Goal: Task Accomplishment & Management: Complete application form

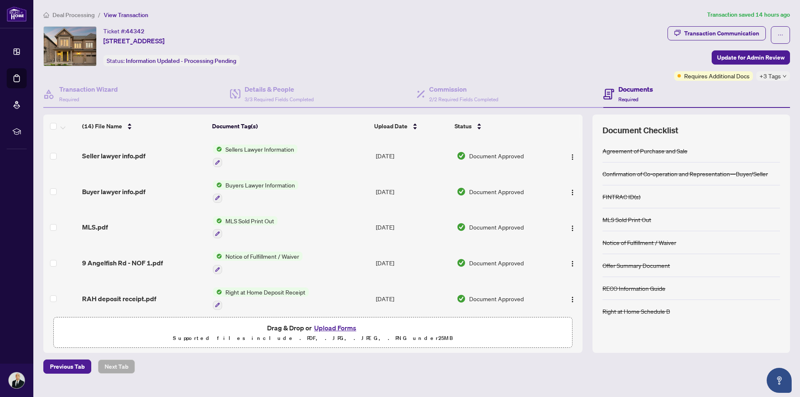
click at [335, 325] on button "Upload Forms" at bounding box center [335, 328] width 47 height 11
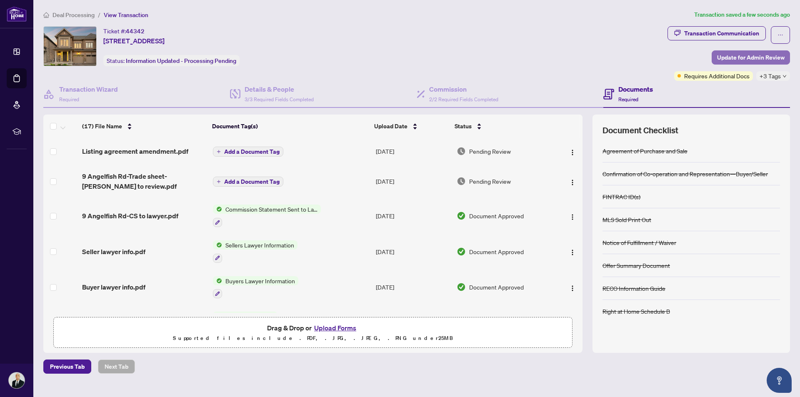
click at [752, 58] on span "Update for Admin Review" at bounding box center [751, 57] width 68 height 13
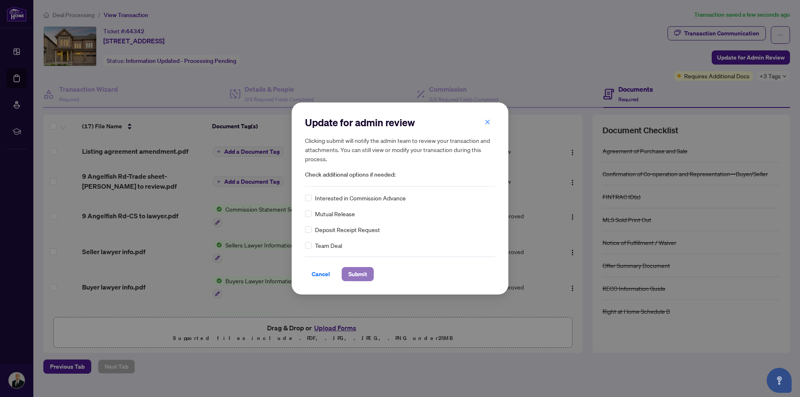
click at [363, 274] on span "Submit" at bounding box center [357, 274] width 19 height 13
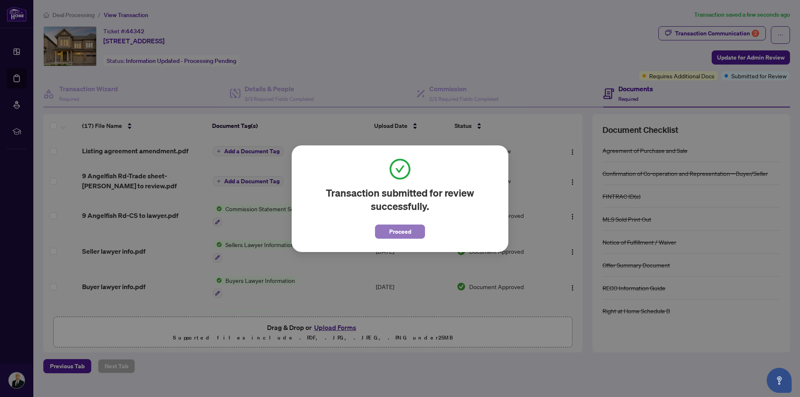
click at [396, 232] on span "Proceed" at bounding box center [400, 231] width 22 height 13
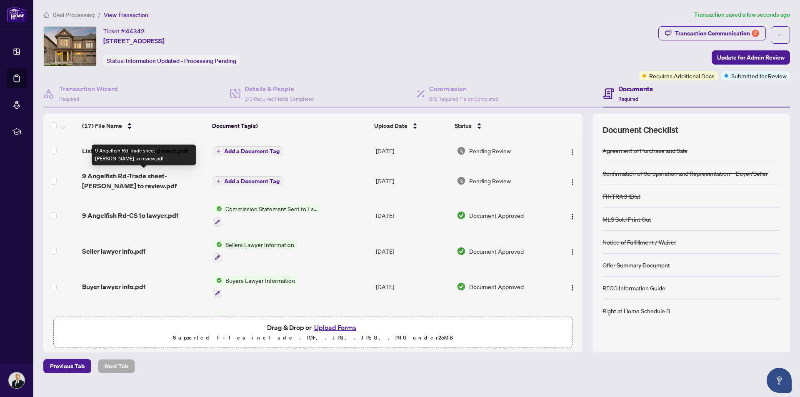
click at [171, 175] on span "9 Angelfish Rd-Trade sheet-[PERSON_NAME] to review.pdf" at bounding box center [144, 181] width 124 height 20
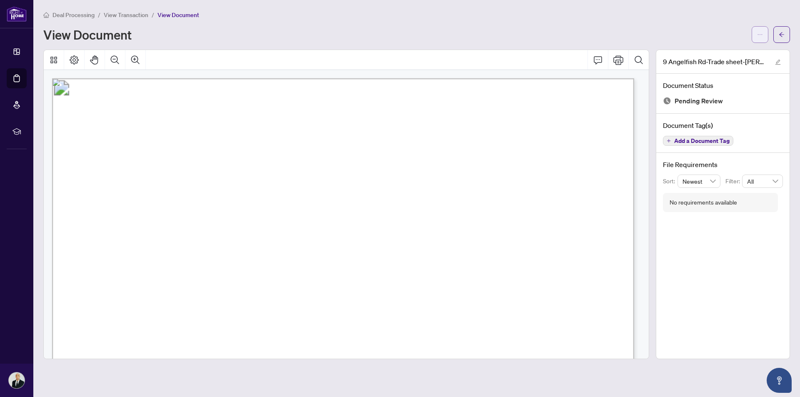
click at [757, 35] on button "button" at bounding box center [760, 34] width 17 height 17
click at [722, 53] on span "Download" at bounding box center [729, 52] width 63 height 9
click at [788, 34] on button "button" at bounding box center [782, 34] width 17 height 17
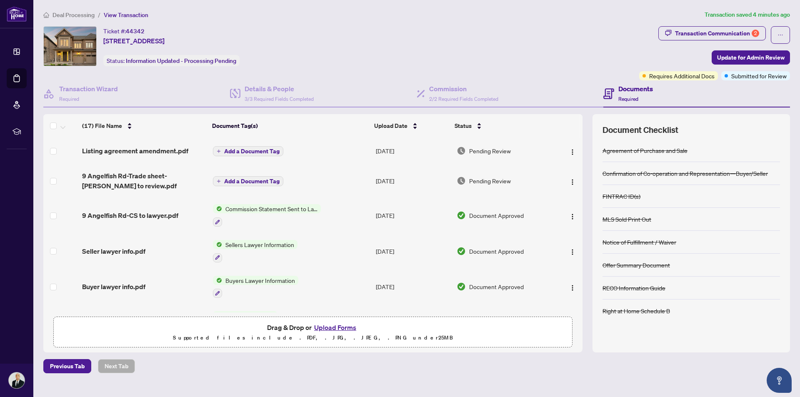
click at [334, 325] on button "Upload Forms" at bounding box center [335, 327] width 47 height 11
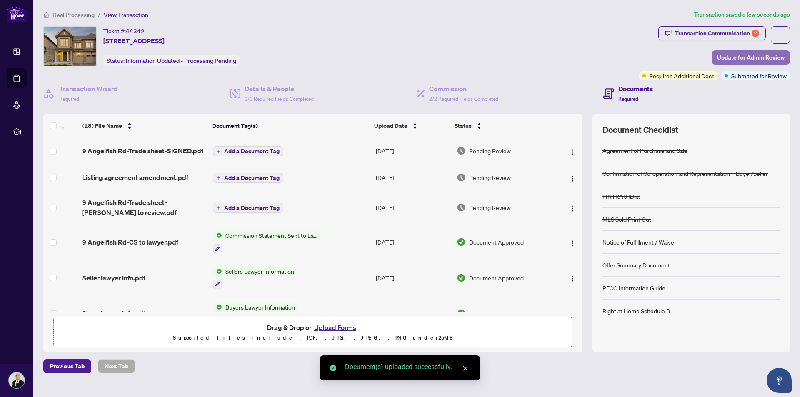
click at [769, 59] on span "Update for Admin Review" at bounding box center [751, 57] width 68 height 13
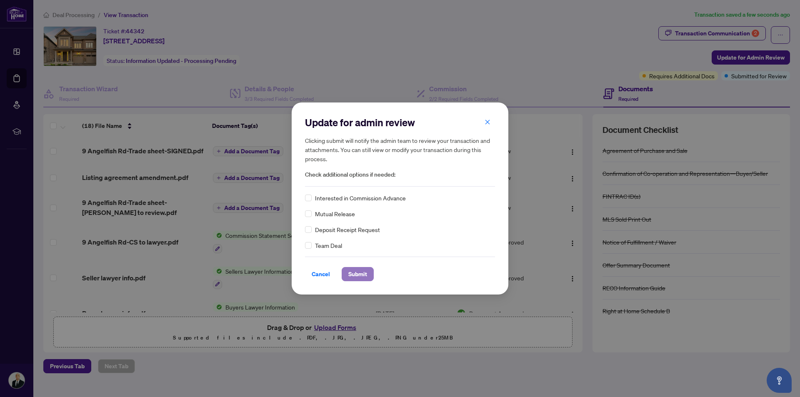
click at [361, 272] on span "Submit" at bounding box center [357, 274] width 19 height 13
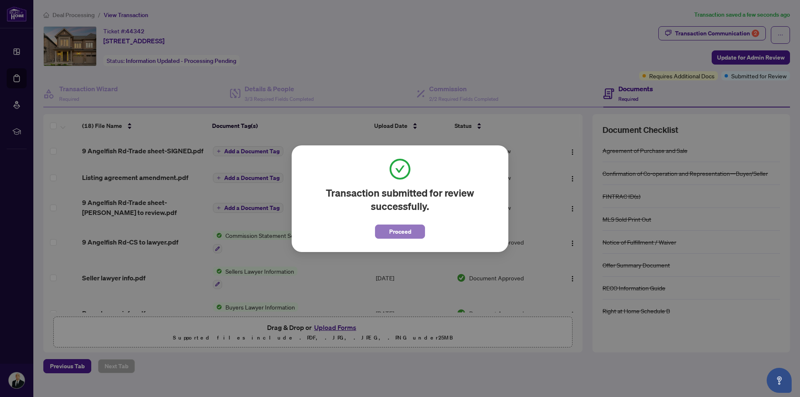
click at [401, 233] on span "Proceed" at bounding box center [400, 231] width 22 height 13
